Goal: Task Accomplishment & Management: Manage account settings

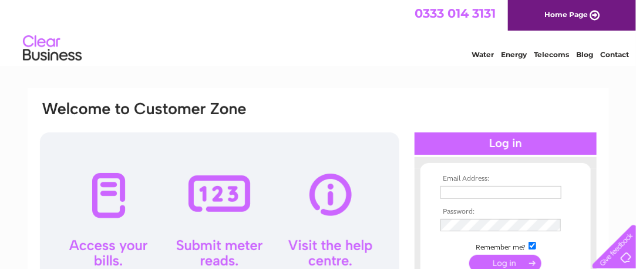
type input "elitefencing@aol.com"
click at [491, 259] on input "submit" at bounding box center [505, 262] width 72 height 16
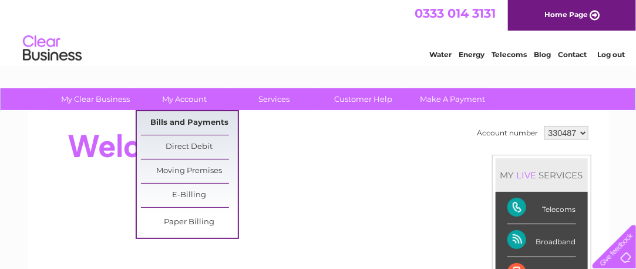
click at [183, 118] on link "Bills and Payments" at bounding box center [189, 123] width 97 height 24
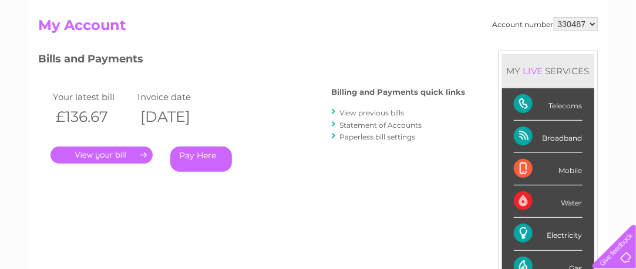
scroll to position [141, 0]
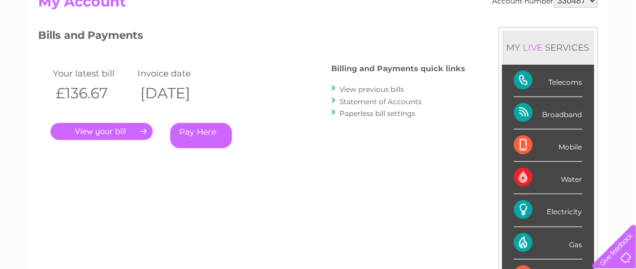
click at [353, 89] on link "View previous bills" at bounding box center [372, 89] width 65 height 9
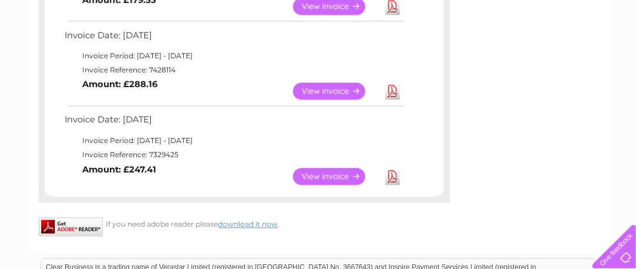
scroll to position [705, 0]
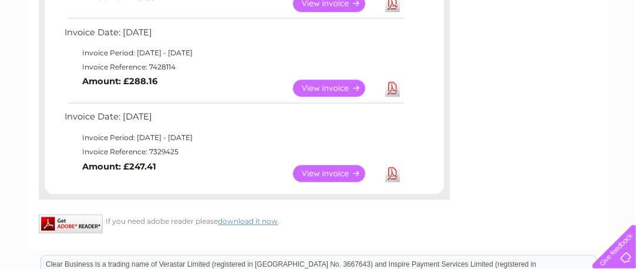
click at [323, 174] on link "View" at bounding box center [336, 173] width 86 height 17
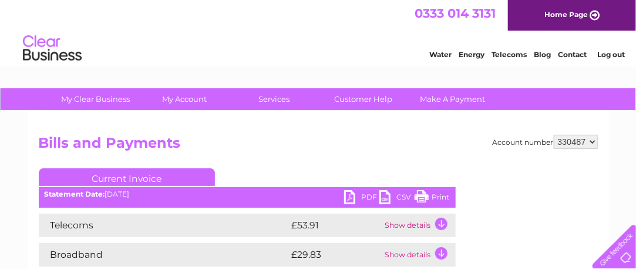
click at [352, 196] on link "PDF" at bounding box center [361, 198] width 35 height 17
